Goal: Task Accomplishment & Management: Use online tool/utility

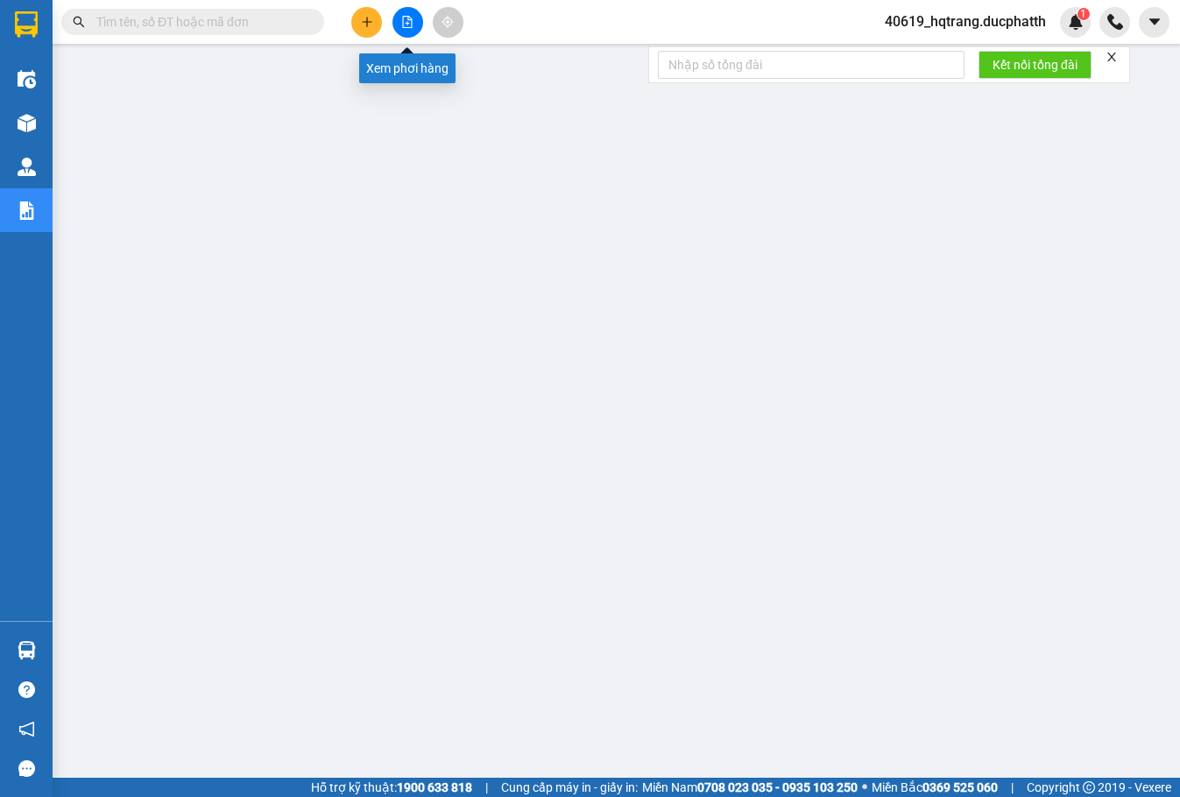
click at [400, 18] on button at bounding box center [408, 22] width 31 height 31
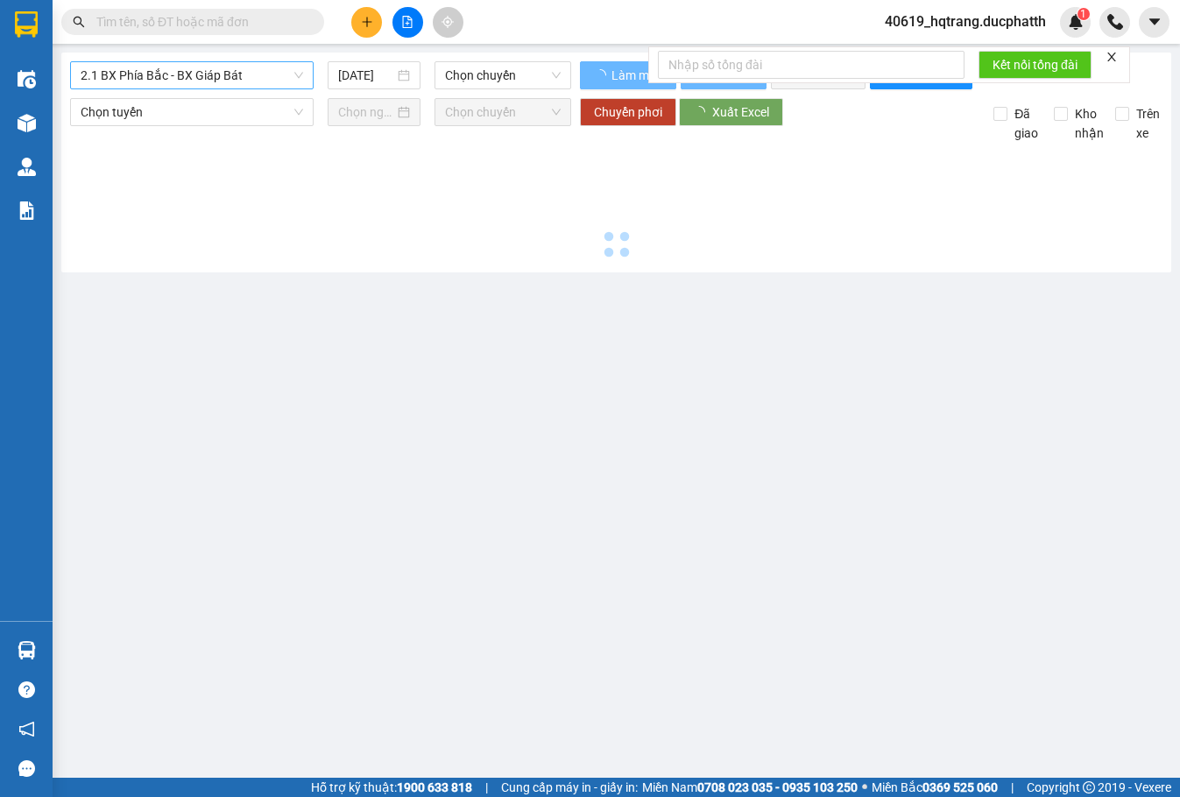
click at [221, 77] on span "2.1 BX Phía Bắc - BX Giáp Bát" at bounding box center [192, 75] width 223 height 26
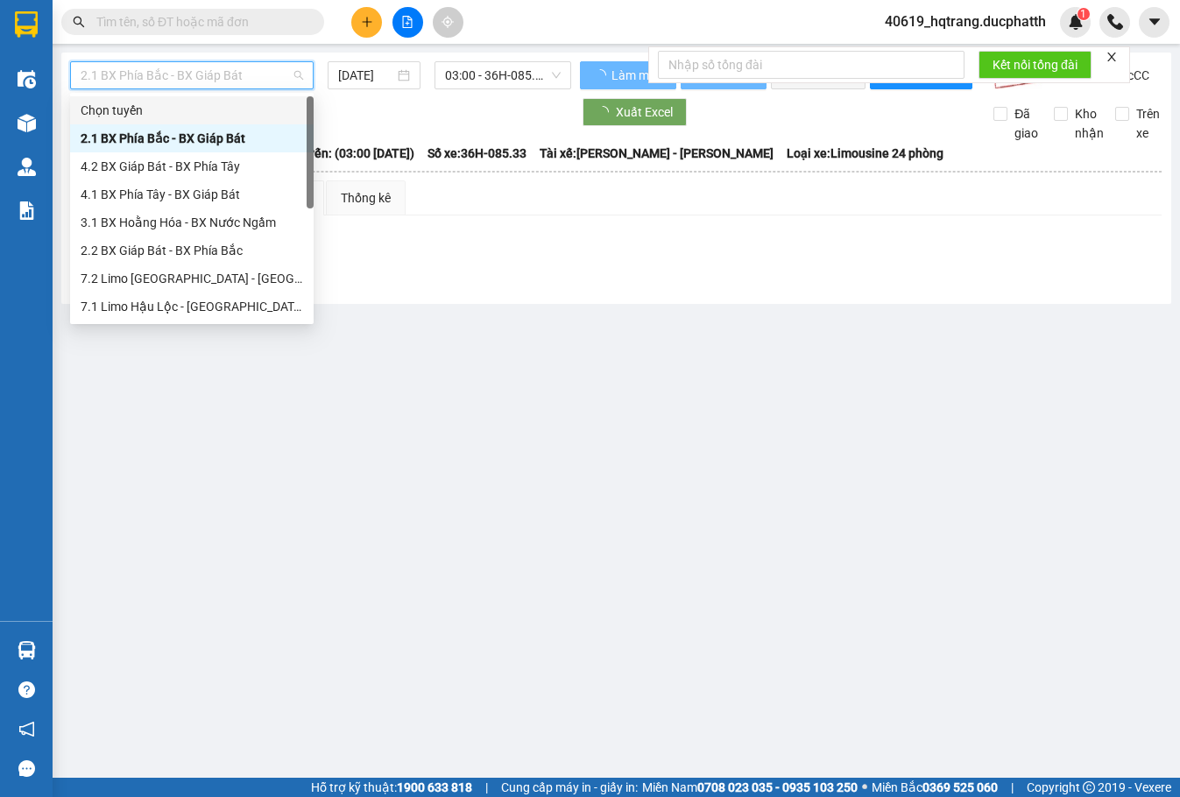
click at [397, 126] on div at bounding box center [320, 112] width 501 height 28
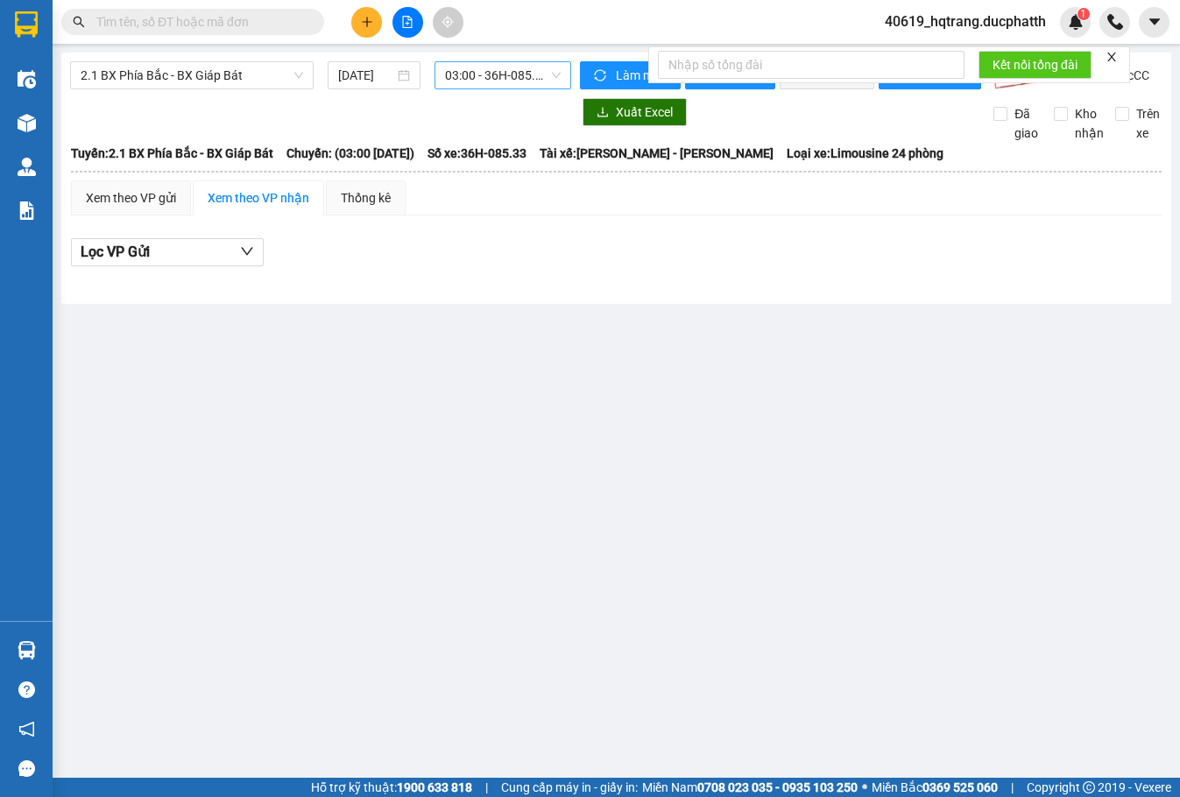
click at [490, 79] on span "03:00 - 36H-085.33" at bounding box center [502, 75] width 115 height 26
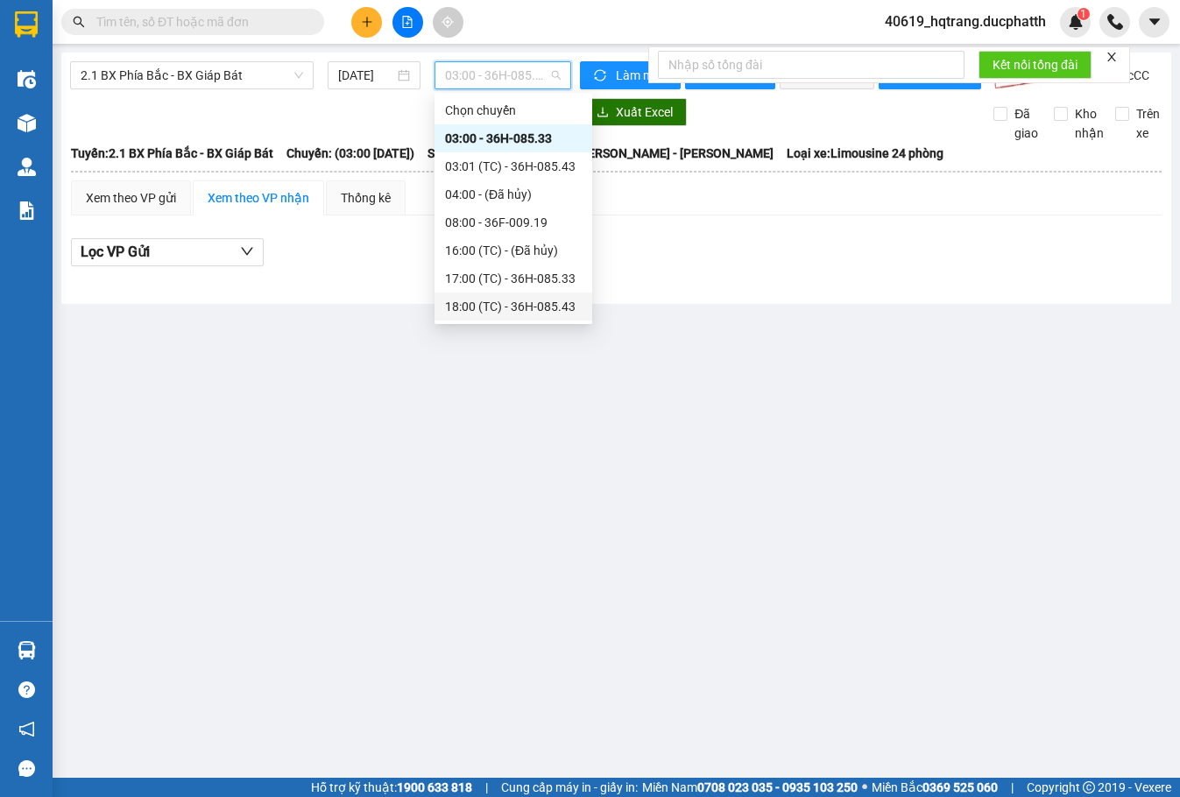
click at [503, 309] on div "18:00 (TC) - 36H-085.43" at bounding box center [513, 306] width 137 height 19
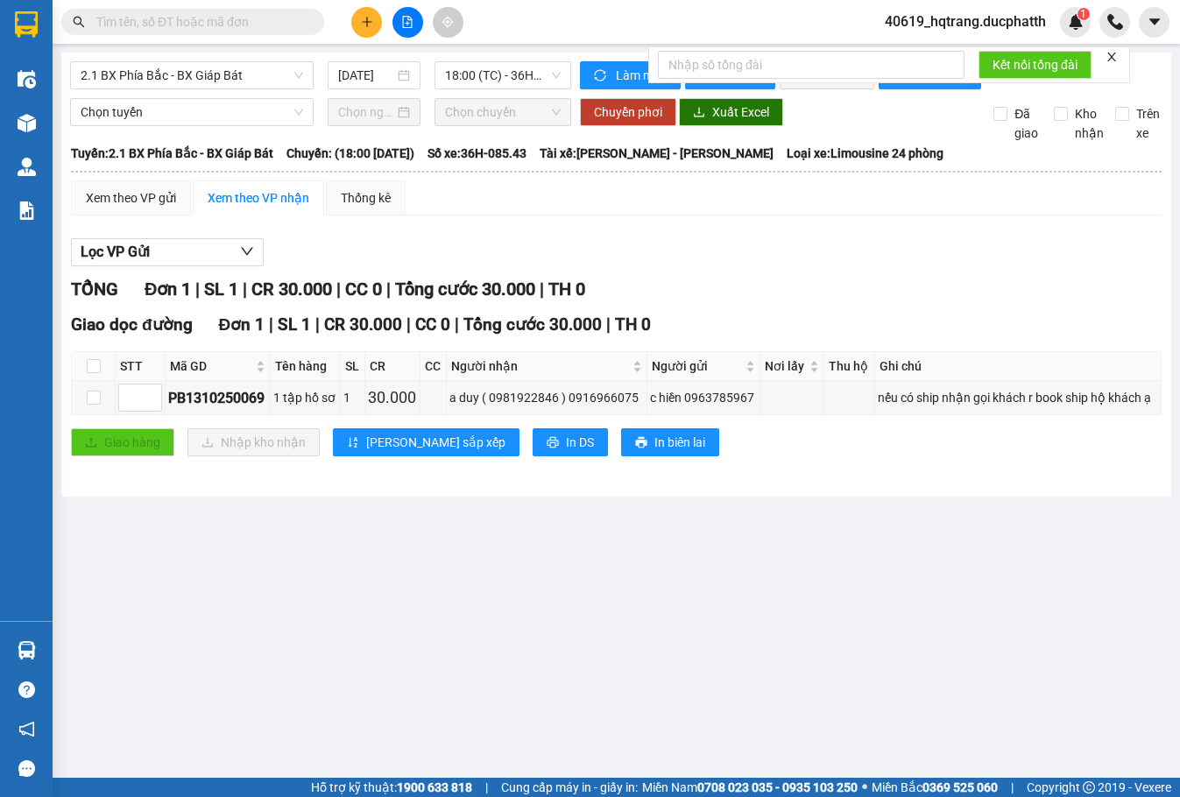
click at [1108, 58] on icon "close" at bounding box center [1112, 57] width 12 height 12
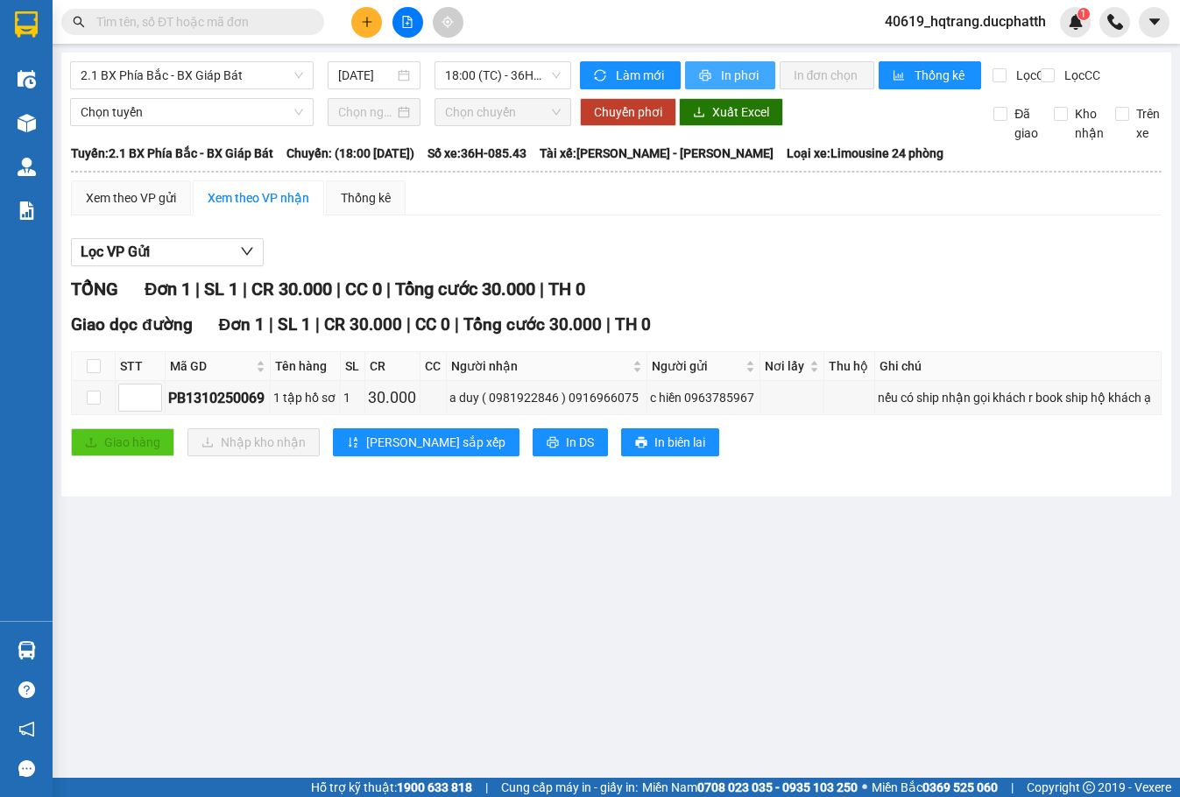
click at [733, 74] on span "In phơi" at bounding box center [741, 75] width 40 height 19
click at [92, 405] on input "checkbox" at bounding box center [94, 398] width 14 height 14
checkbox input "true"
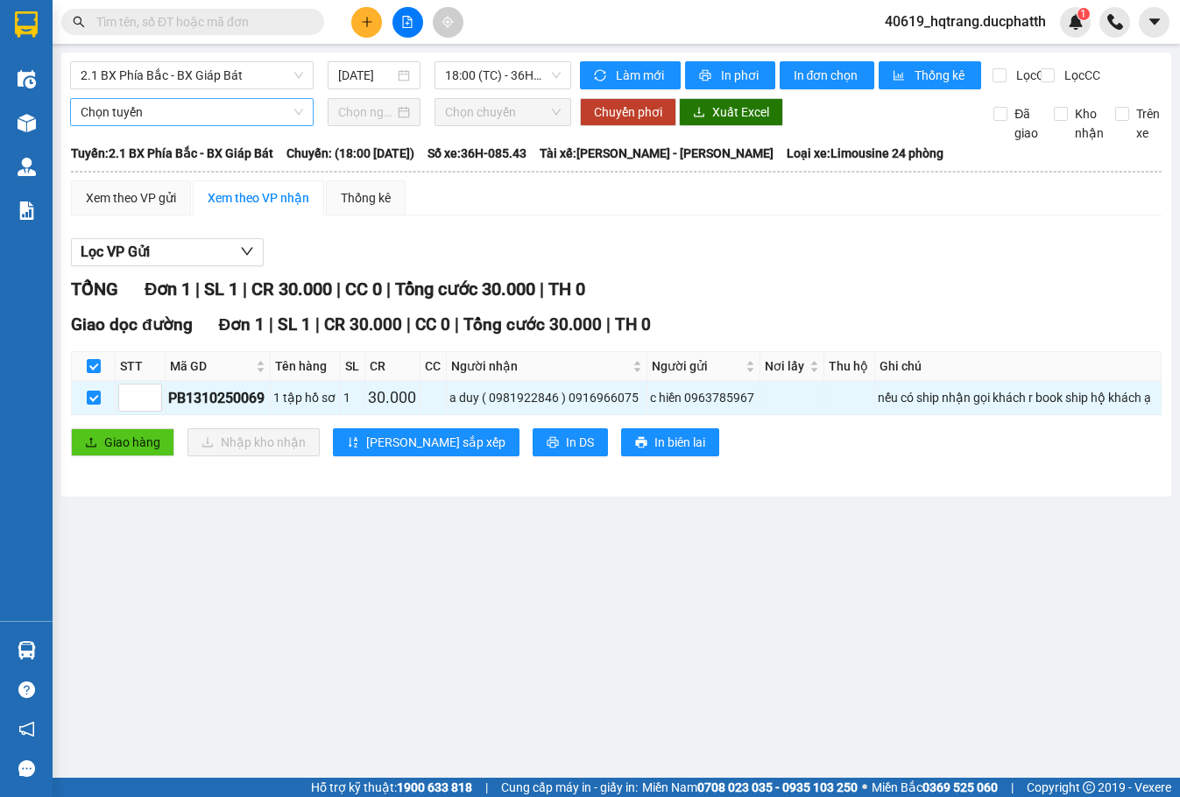
click at [237, 125] on span "Chọn tuyến" at bounding box center [192, 112] width 223 height 26
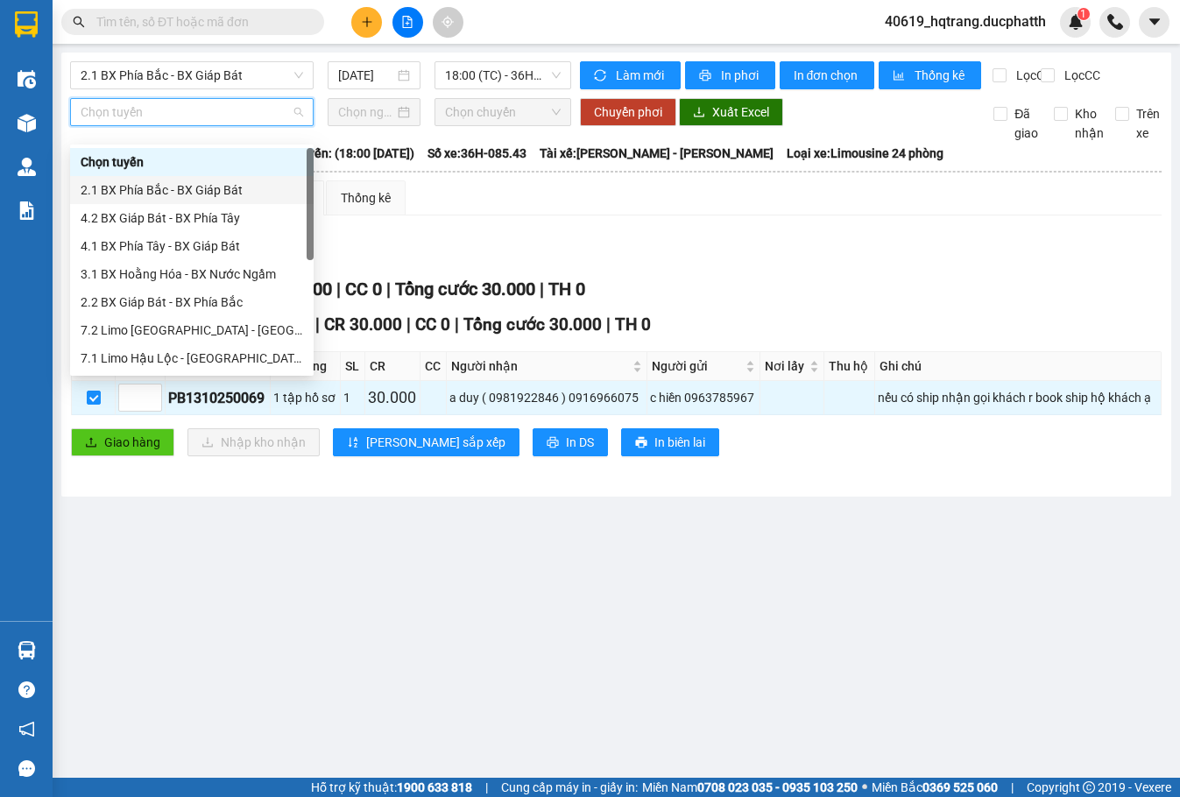
click at [179, 188] on div "2.1 BX Phía Bắc - BX Giáp Bát" at bounding box center [192, 189] width 223 height 19
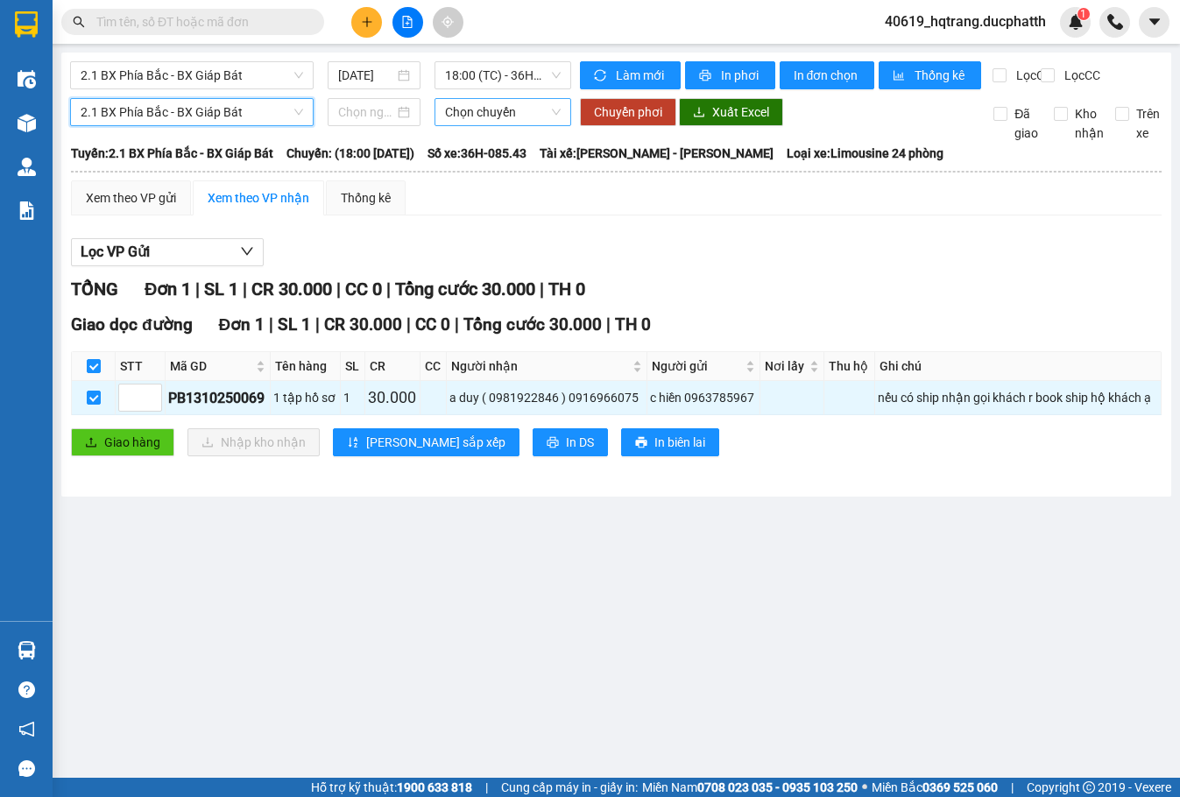
click at [496, 125] on span "Chọn chuyến" at bounding box center [502, 112] width 115 height 26
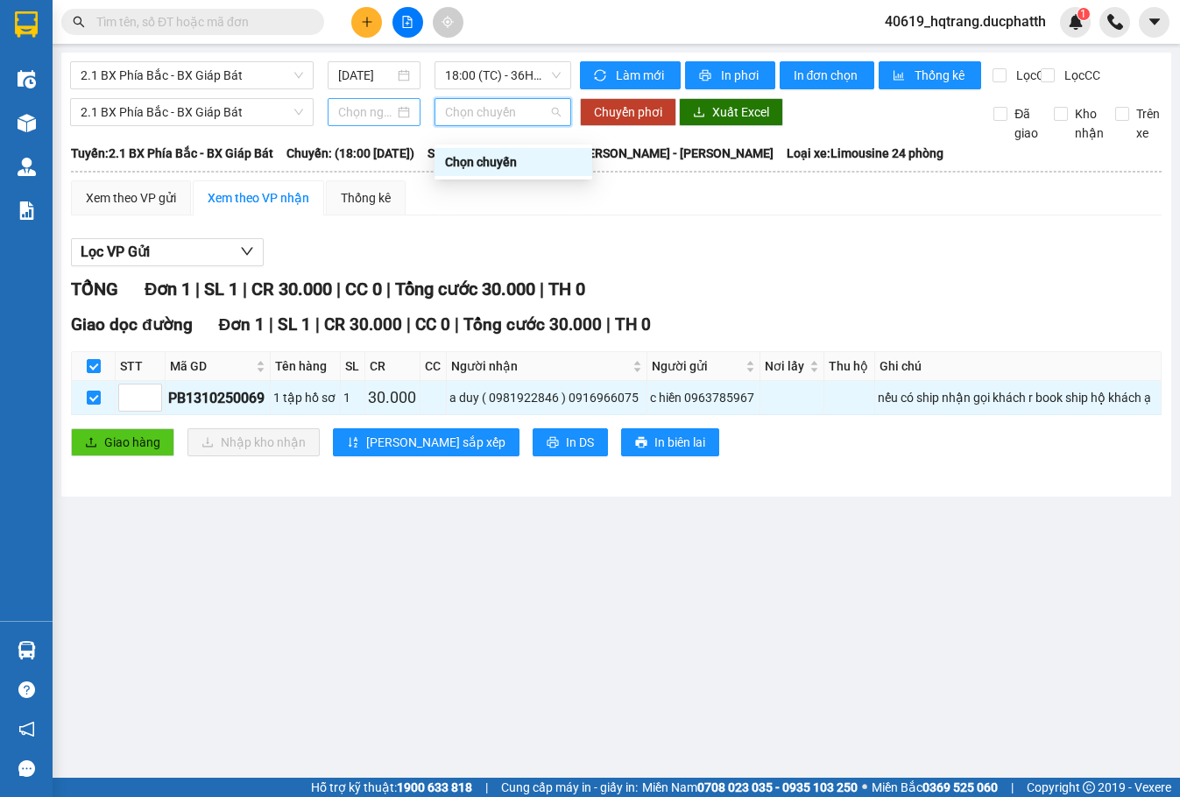
click at [371, 122] on input at bounding box center [366, 112] width 56 height 19
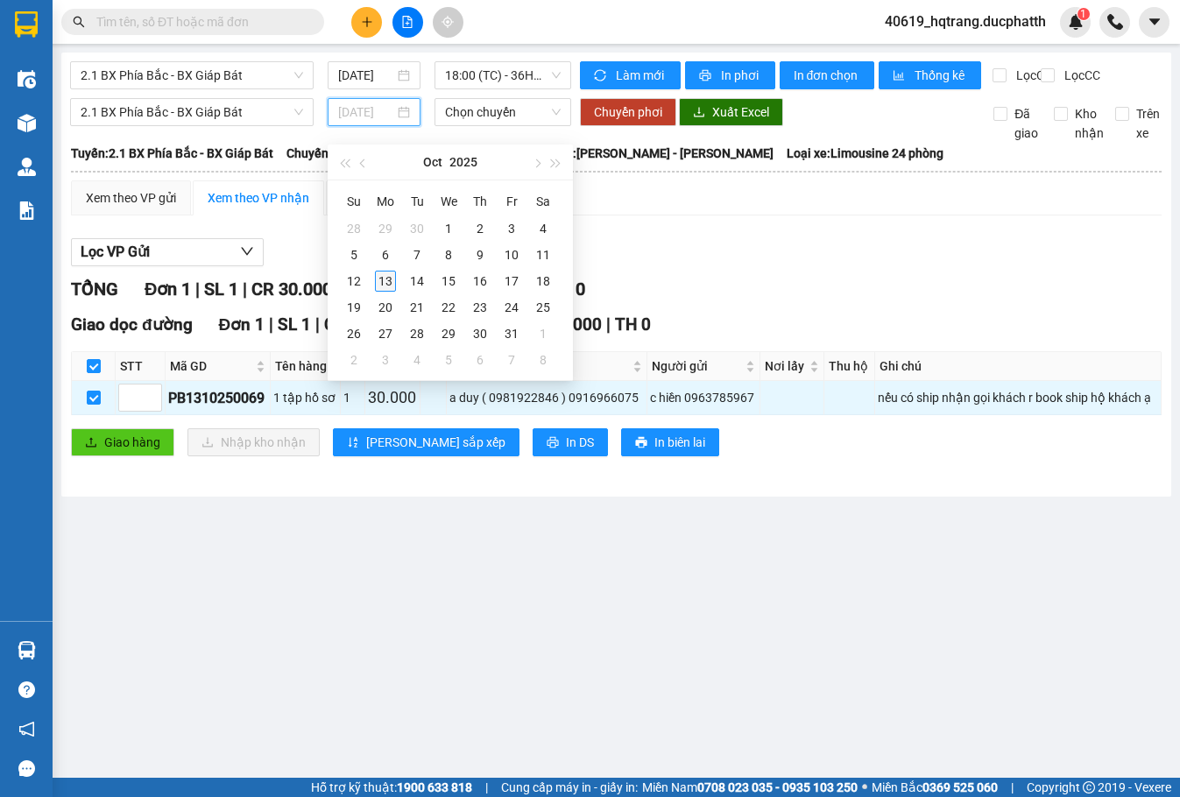
type input "[DATE]"
click at [389, 275] on div "13" at bounding box center [385, 281] width 21 height 21
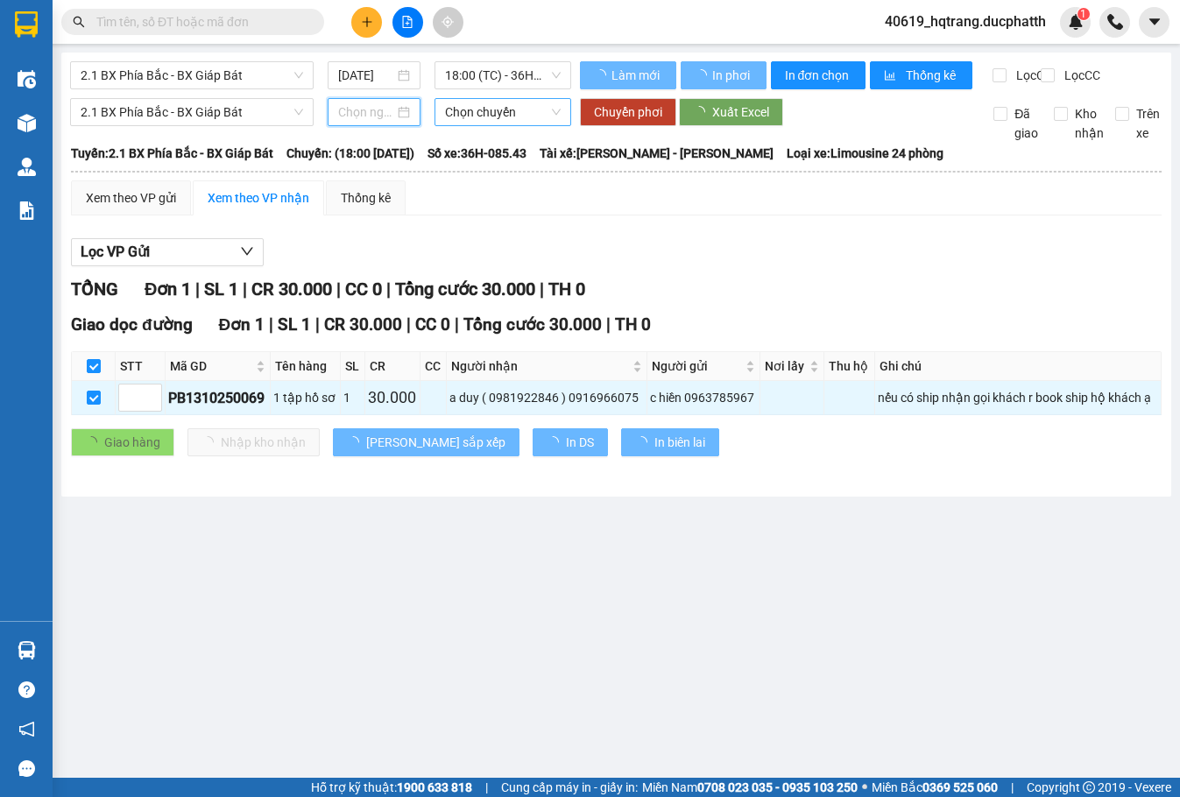
type input "[DATE]"
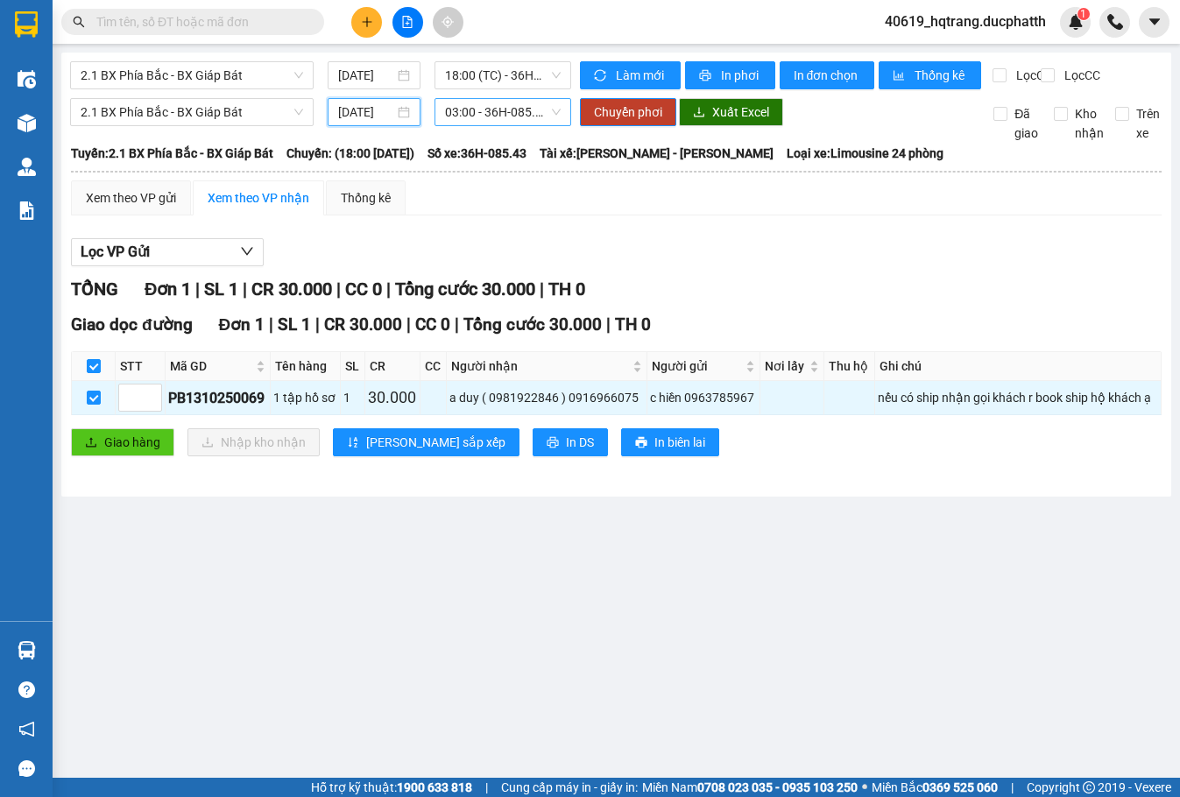
click at [497, 125] on span "03:00 - 36H-085.33" at bounding box center [502, 112] width 115 height 26
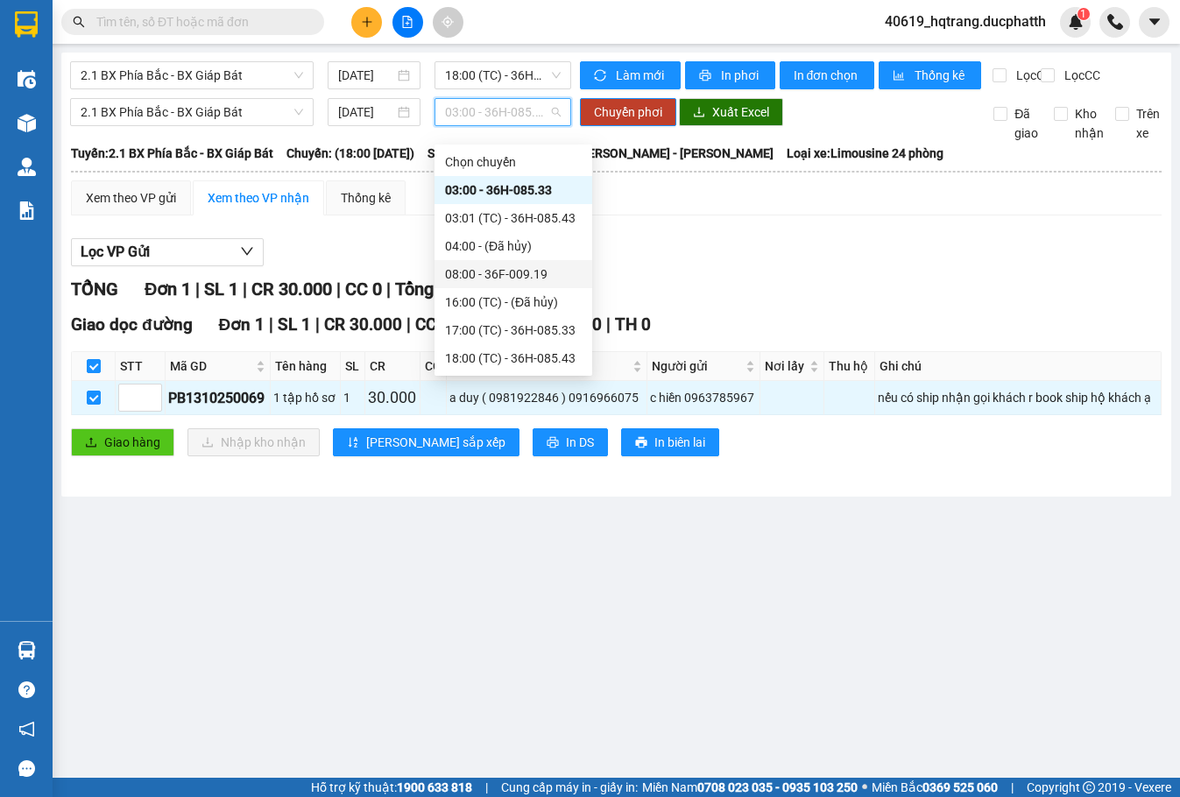
scroll to position [28, 0]
click at [526, 329] on div "18:00 (TC) - 36H-085.43" at bounding box center [513, 330] width 137 height 19
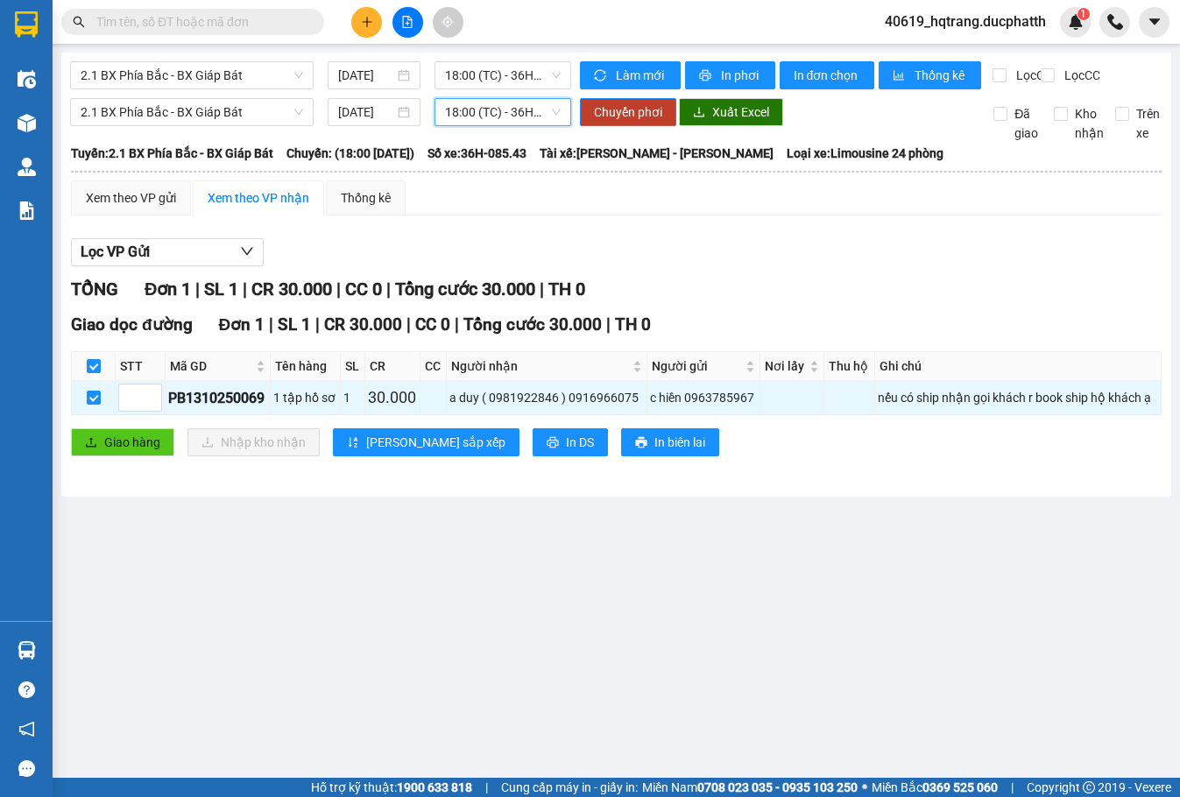
drag, startPoint x: 521, startPoint y: 132, endPoint x: 522, endPoint y: 144, distance: 11.4
click at [521, 125] on span "18:00 (TC) - 36H-085.43" at bounding box center [502, 112] width 115 height 26
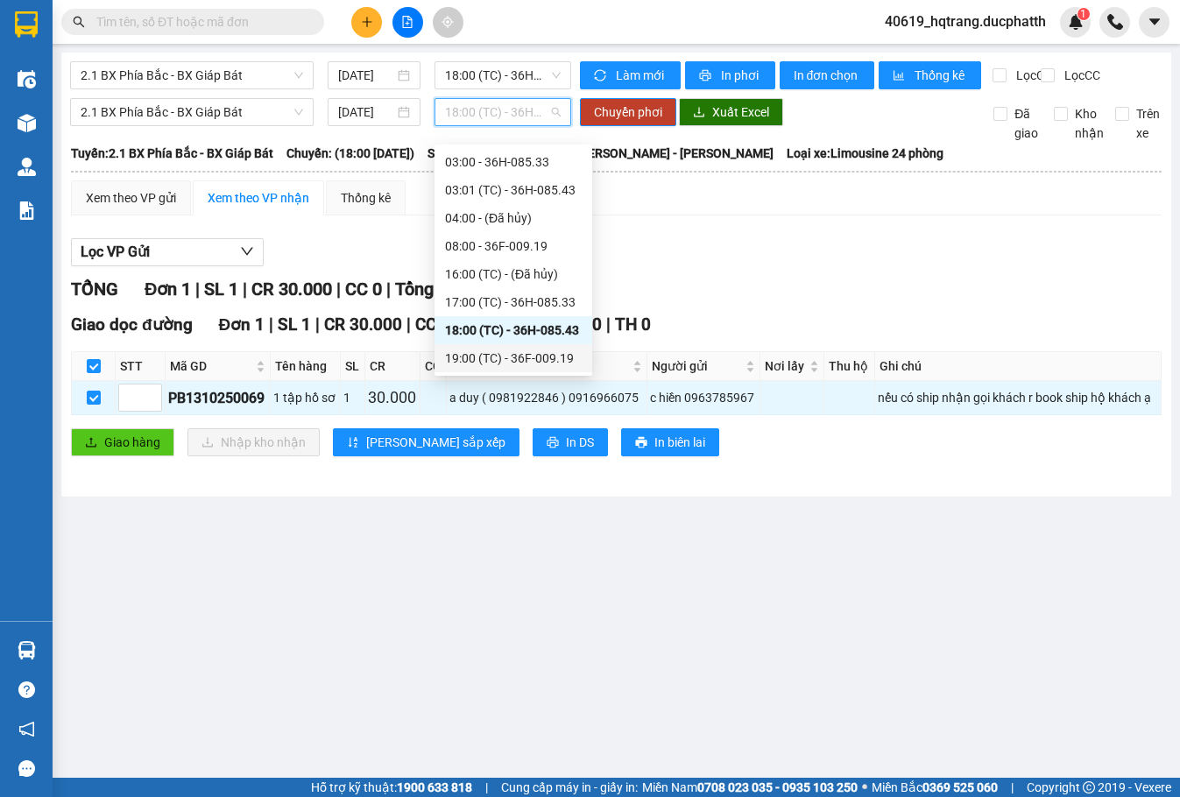
click at [504, 357] on div "19:00 (TC) - 36F-009.19" at bounding box center [513, 358] width 137 height 19
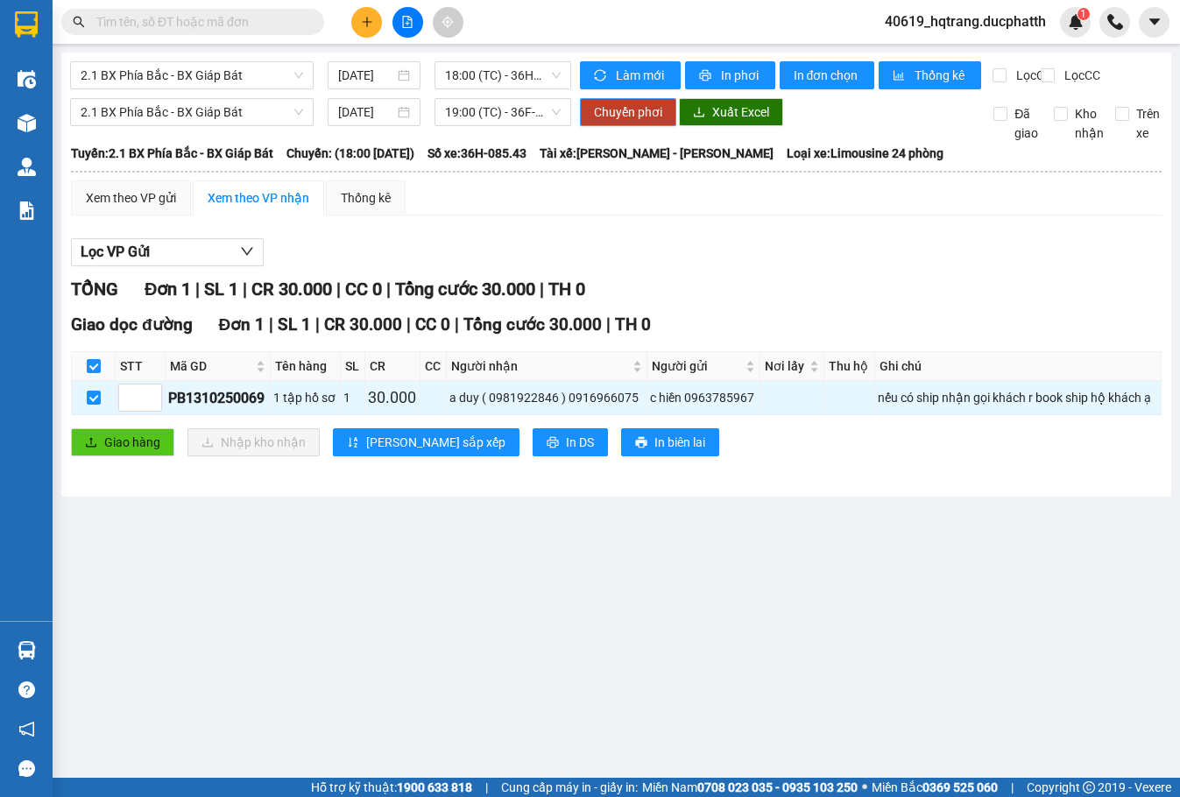
click at [641, 122] on span "Chuyển phơi" at bounding box center [628, 112] width 68 height 19
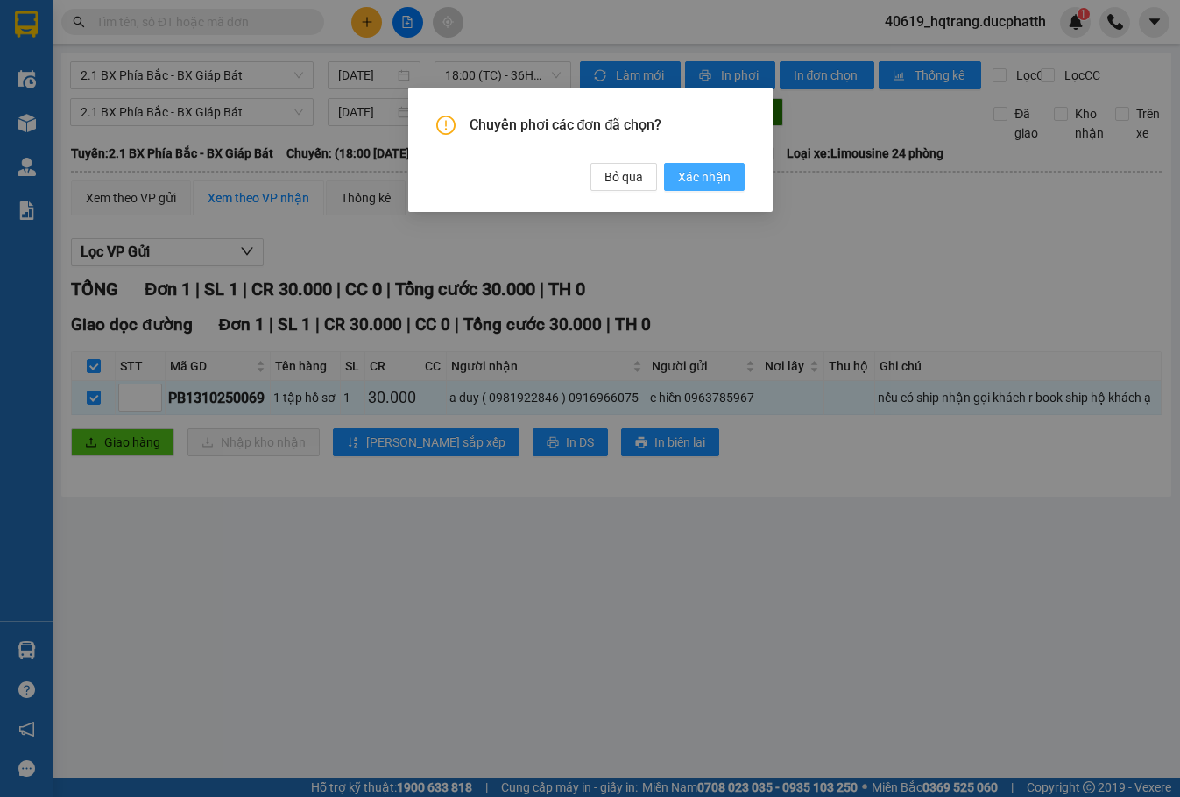
click at [688, 170] on span "Xác nhận" at bounding box center [704, 176] width 53 height 19
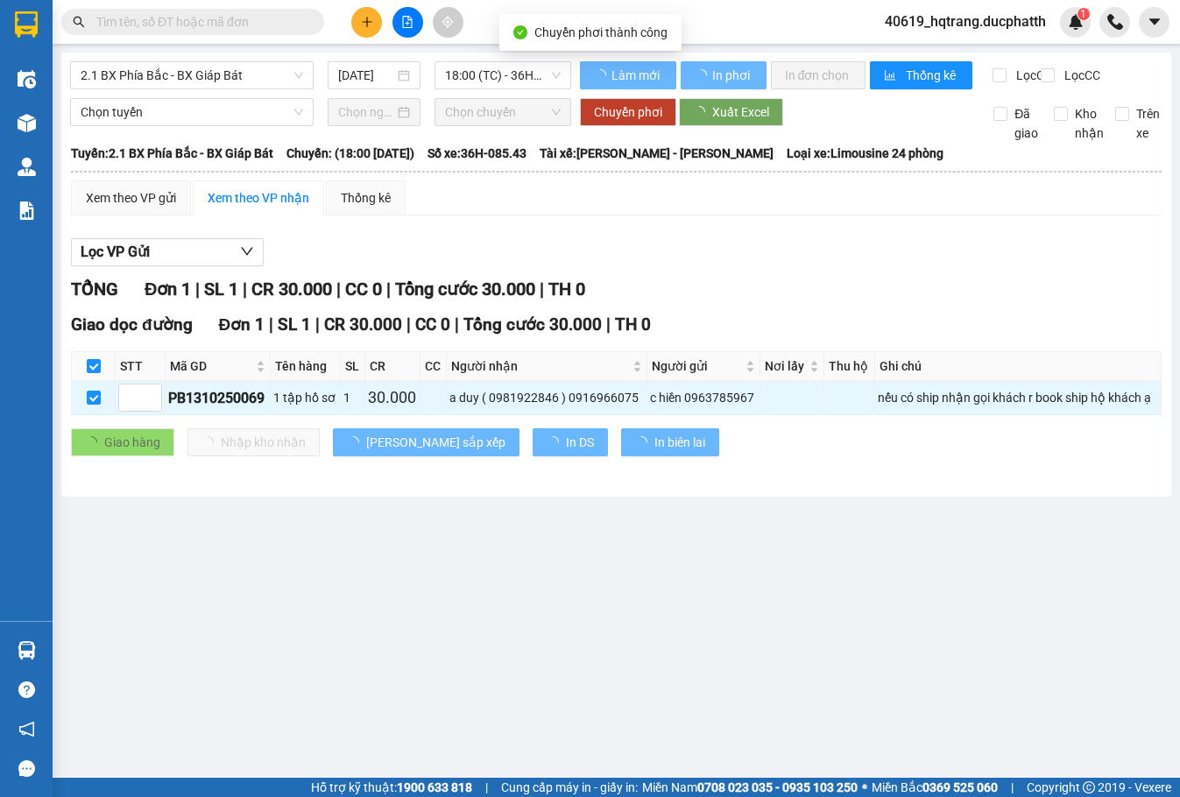
checkbox input "false"
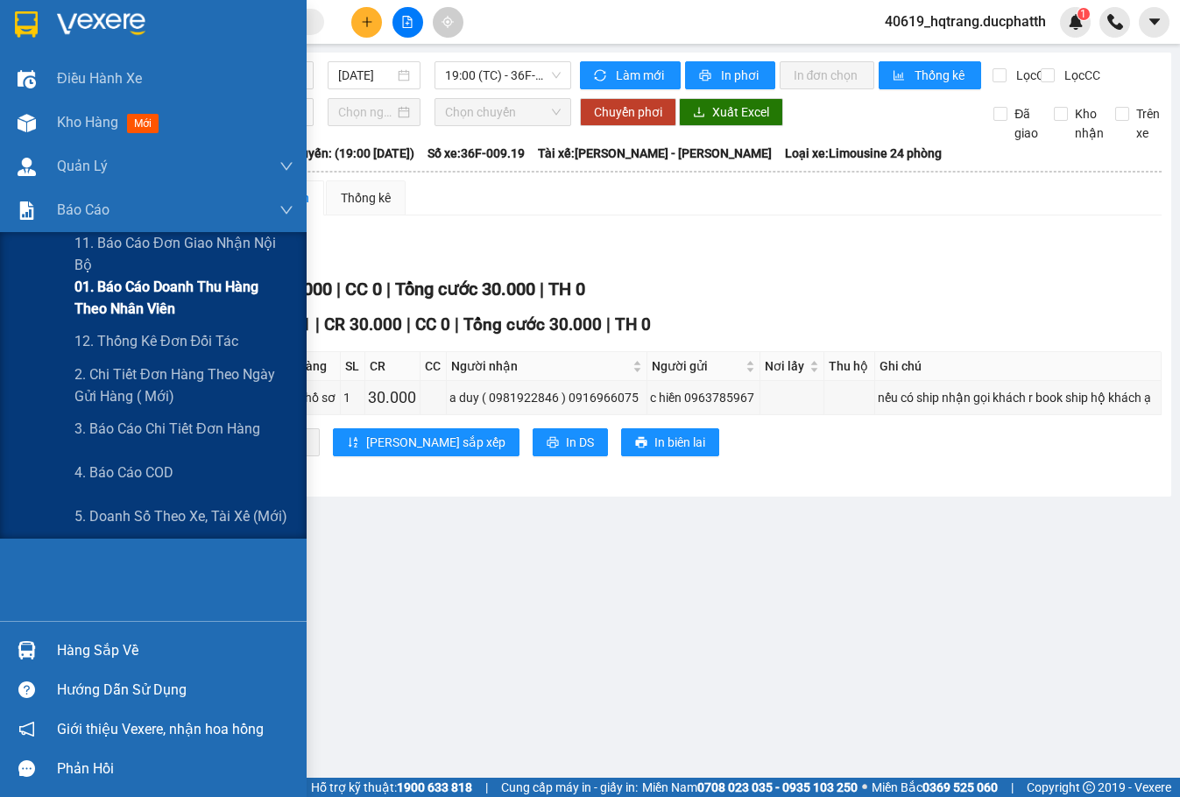
click at [134, 297] on span "01. Báo cáo doanh thu hàng theo nhân viên" at bounding box center [183, 298] width 219 height 44
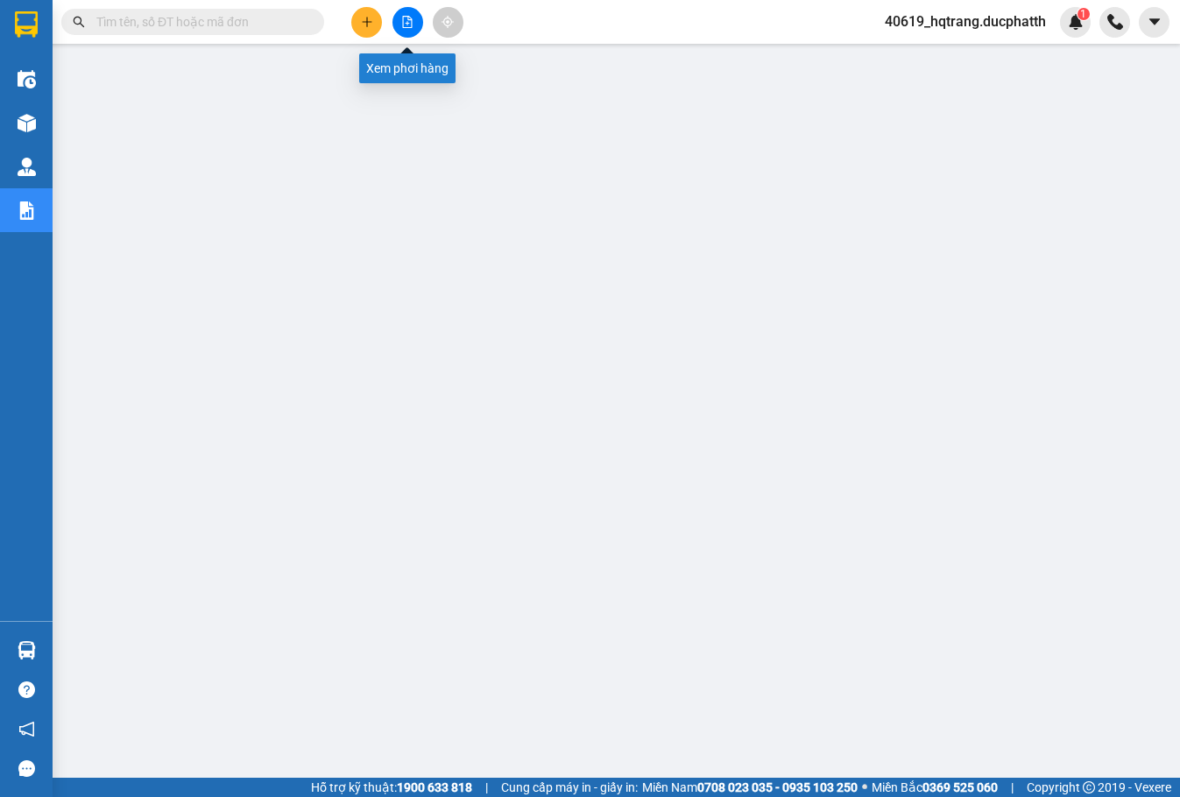
click at [412, 21] on icon "file-add" at bounding box center [408, 22] width 10 height 12
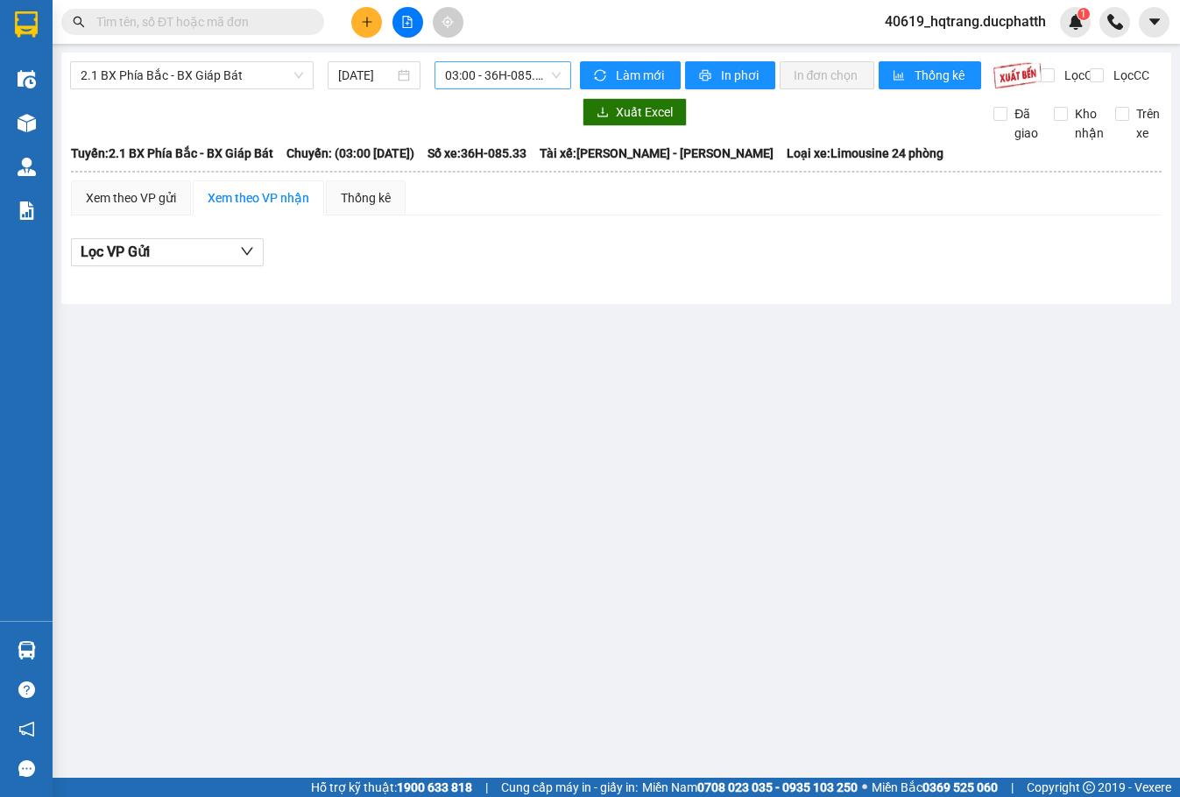
click at [488, 84] on span "03:00 - 36H-085.33" at bounding box center [502, 75] width 115 height 26
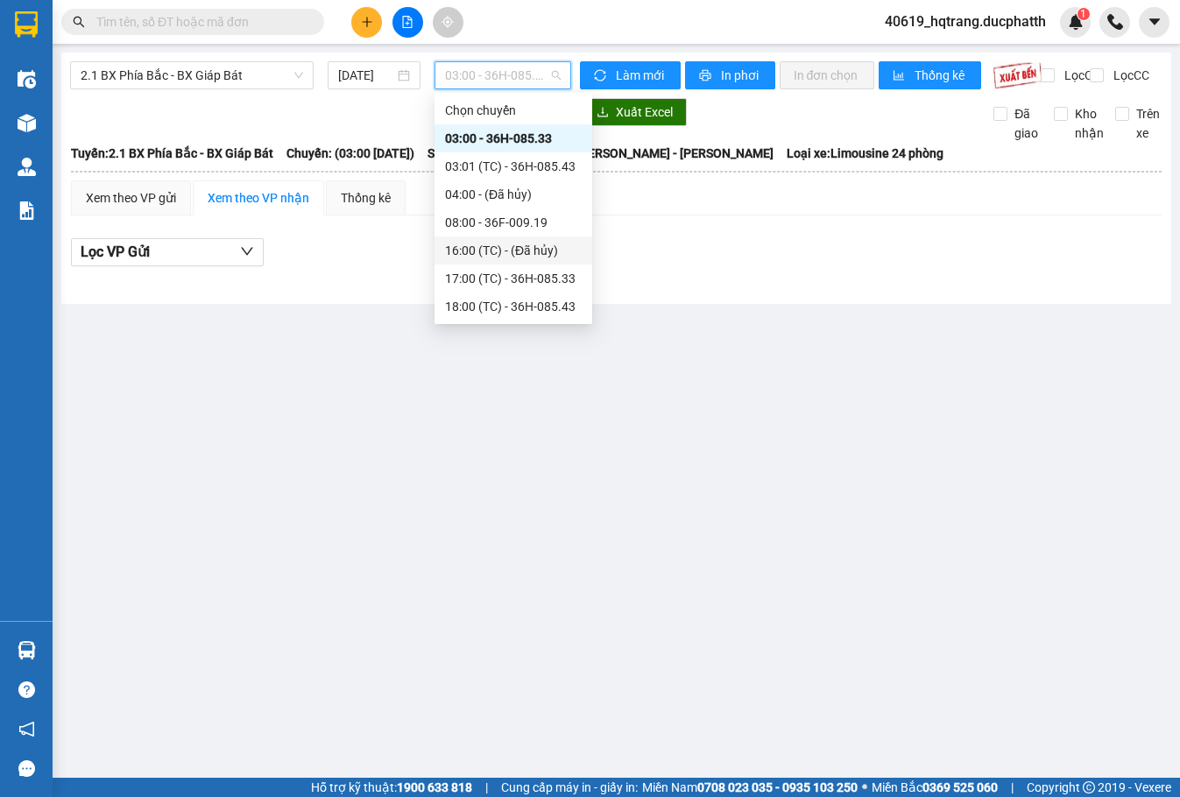
scroll to position [28, 0]
click at [498, 304] on div "19:00 (TC) - 36F-009.19" at bounding box center [513, 306] width 137 height 19
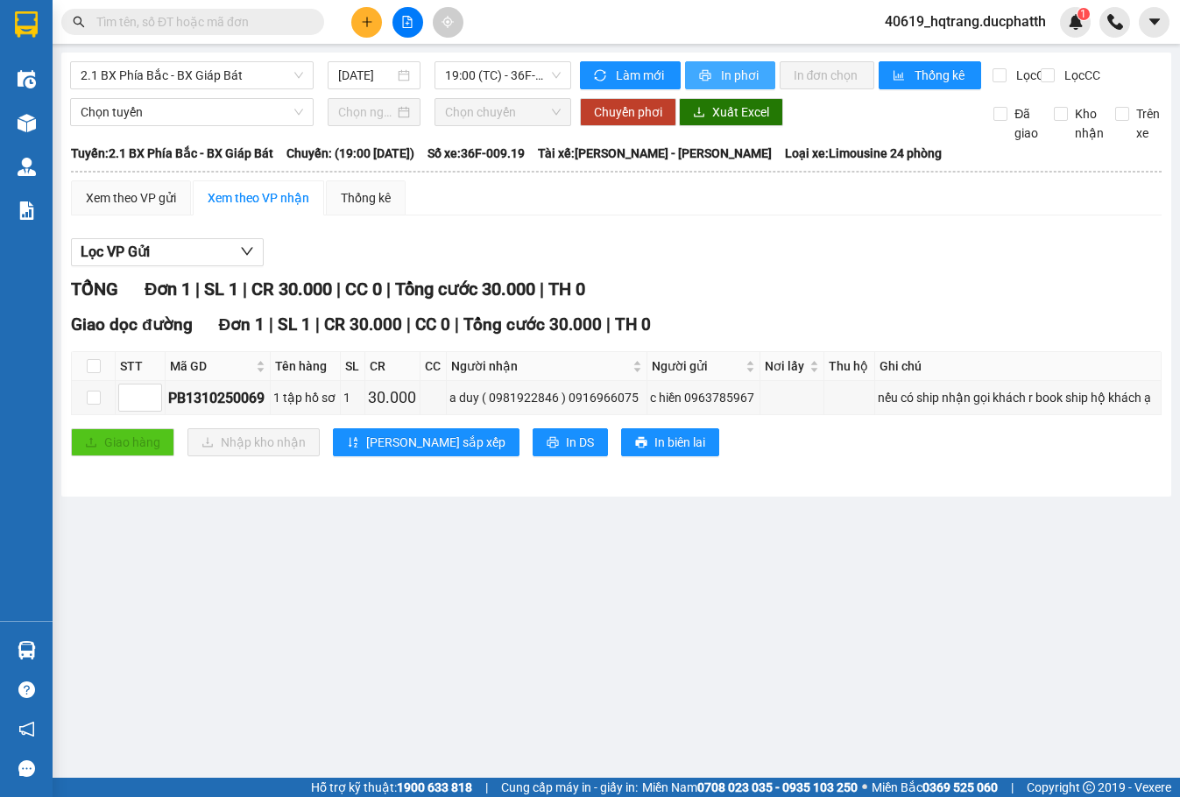
click at [733, 67] on span "In phơi" at bounding box center [741, 75] width 40 height 19
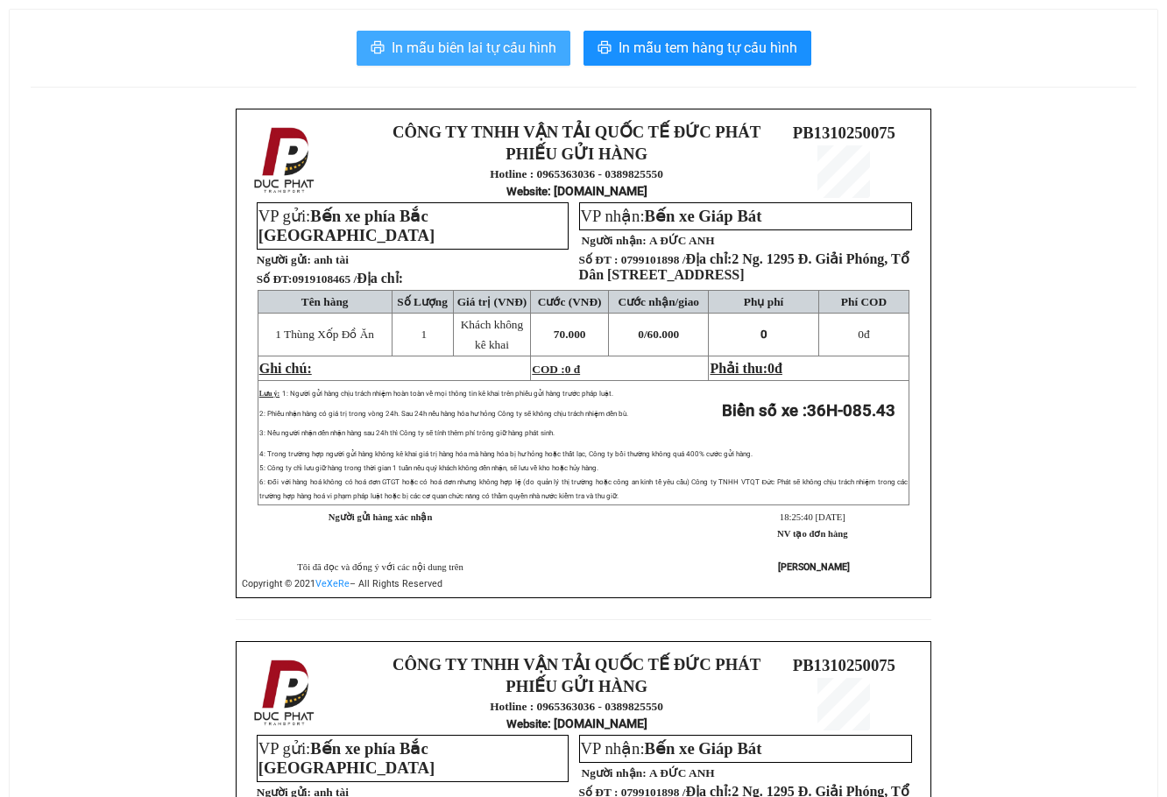
click at [515, 50] on span "In mẫu biên lai tự cấu hình" at bounding box center [474, 48] width 165 height 22
click at [1069, 273] on div "CÔNG TY TNHH VẬN TẢI QUỐC TẾ ĐỨC PHÁT PHIẾU GỬI HÀNG Hotline : 0965363036 - 038…" at bounding box center [584, 641] width 1106 height 1065
